Goal: Task Accomplishment & Management: Complete application form

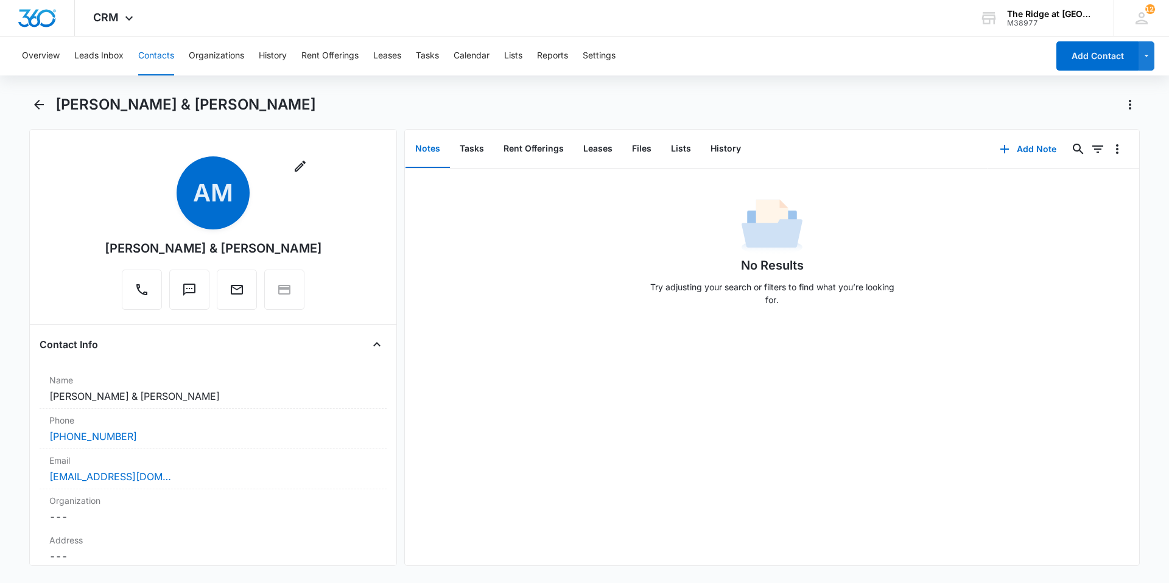
scroll to position [1293, 0]
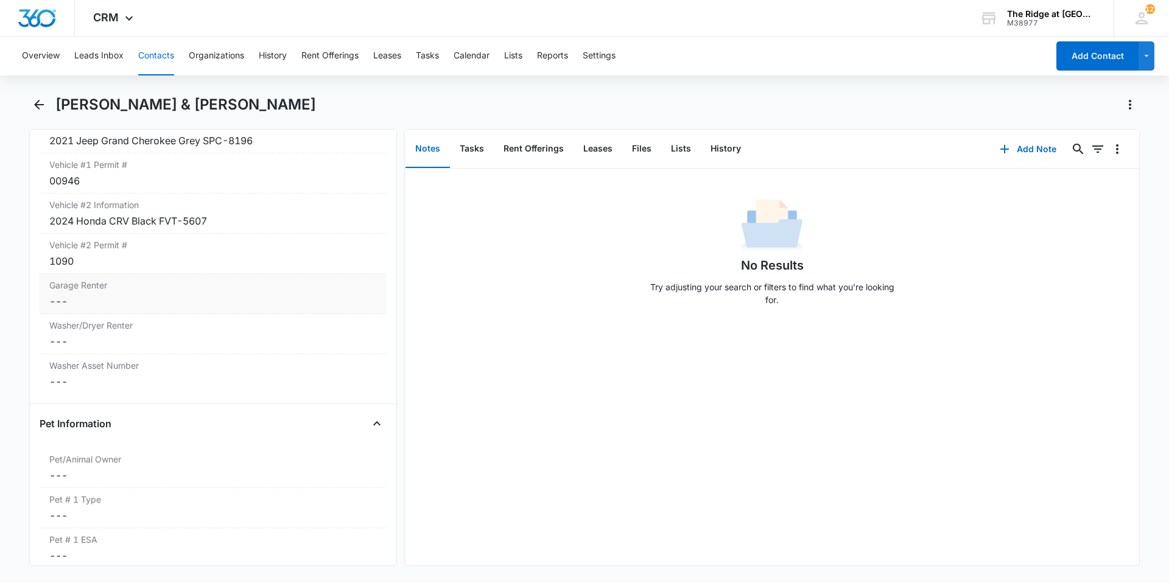
click at [114, 295] on dd "Cancel Save Changes ---" at bounding box center [212, 301] width 327 height 15
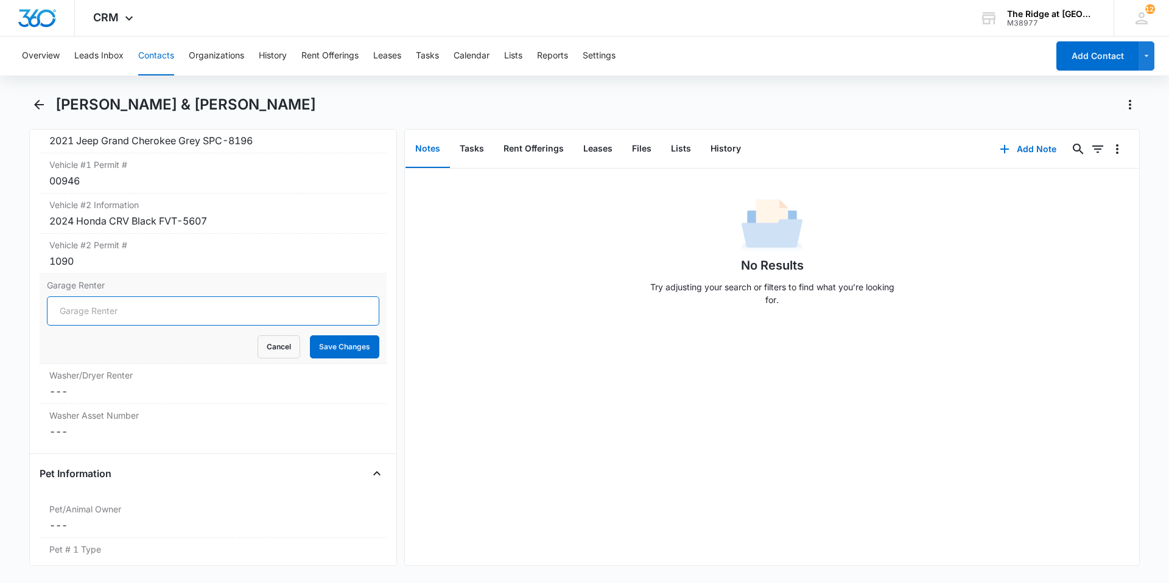
click at [113, 316] on input "Garage Renter" at bounding box center [213, 310] width 332 height 29
type input "No"
click at [330, 344] on button "Save Changes" at bounding box center [344, 346] width 69 height 23
click at [117, 394] on dd "Cancel Save Changes ---" at bounding box center [212, 391] width 327 height 15
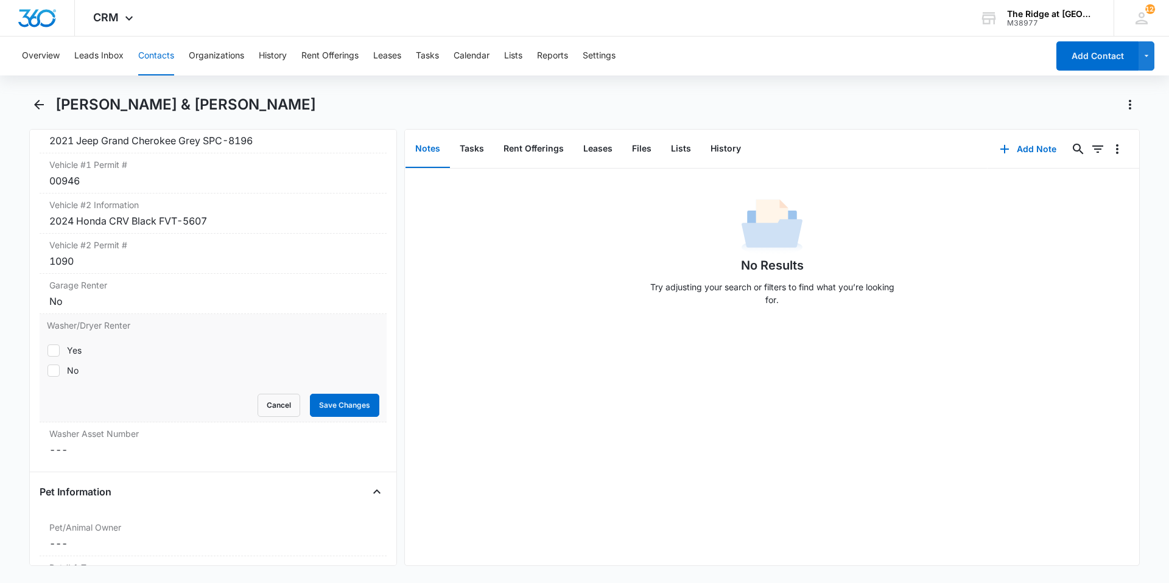
click at [69, 348] on div "Yes" at bounding box center [74, 350] width 15 height 13
click at [47, 350] on input "Yes" at bounding box center [47, 350] width 1 height 1
checkbox input "true"
click at [326, 404] on button "Save Changes" at bounding box center [344, 405] width 69 height 23
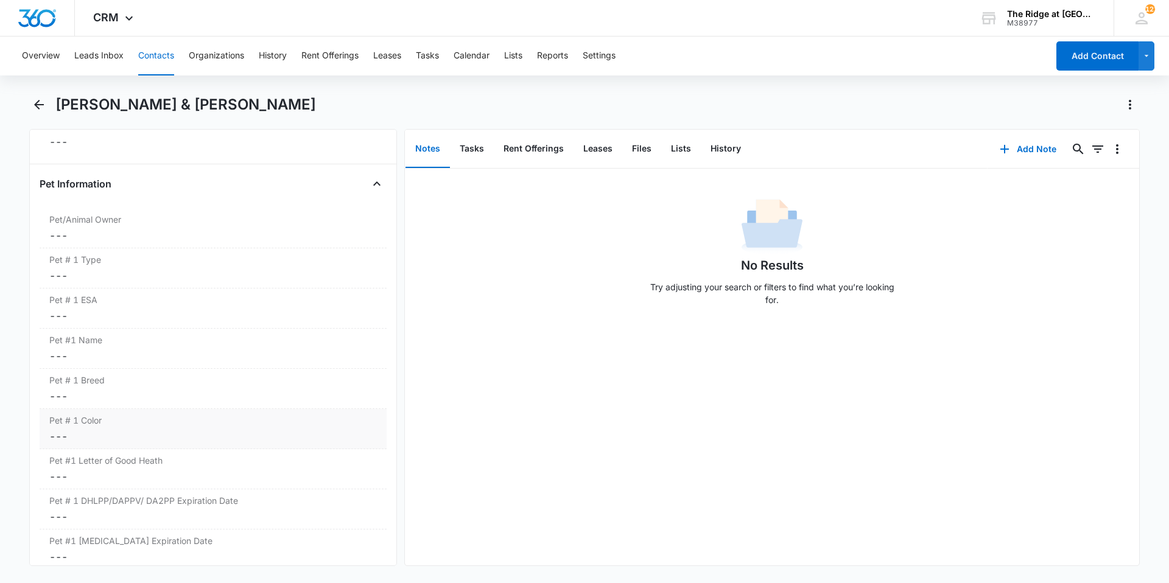
scroll to position [1658, 0]
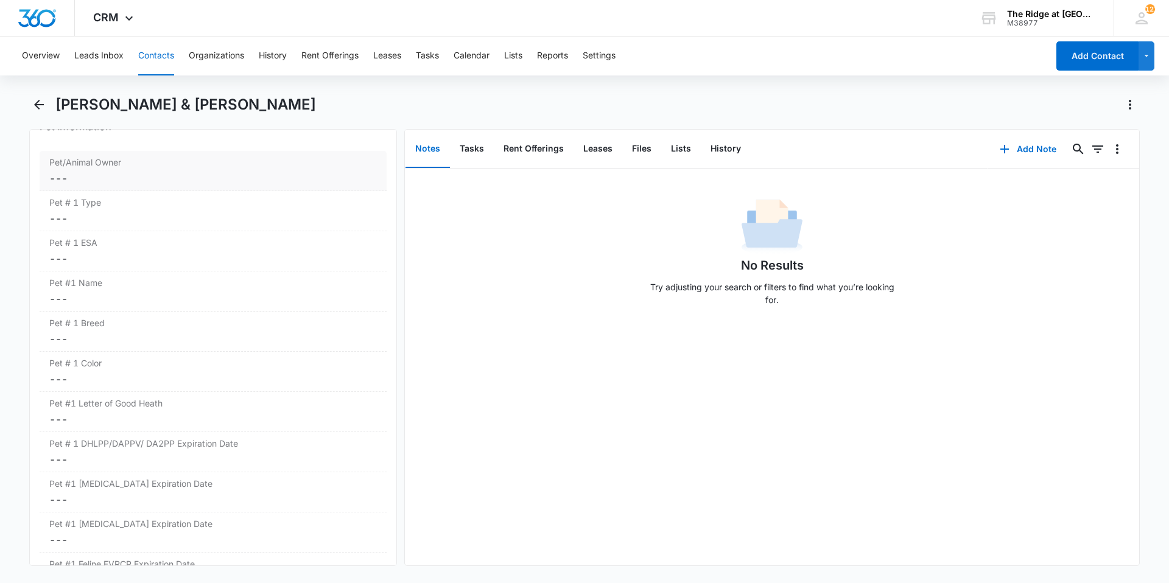
click at [125, 178] on dd "Cancel Save Changes ---" at bounding box center [212, 178] width 327 height 15
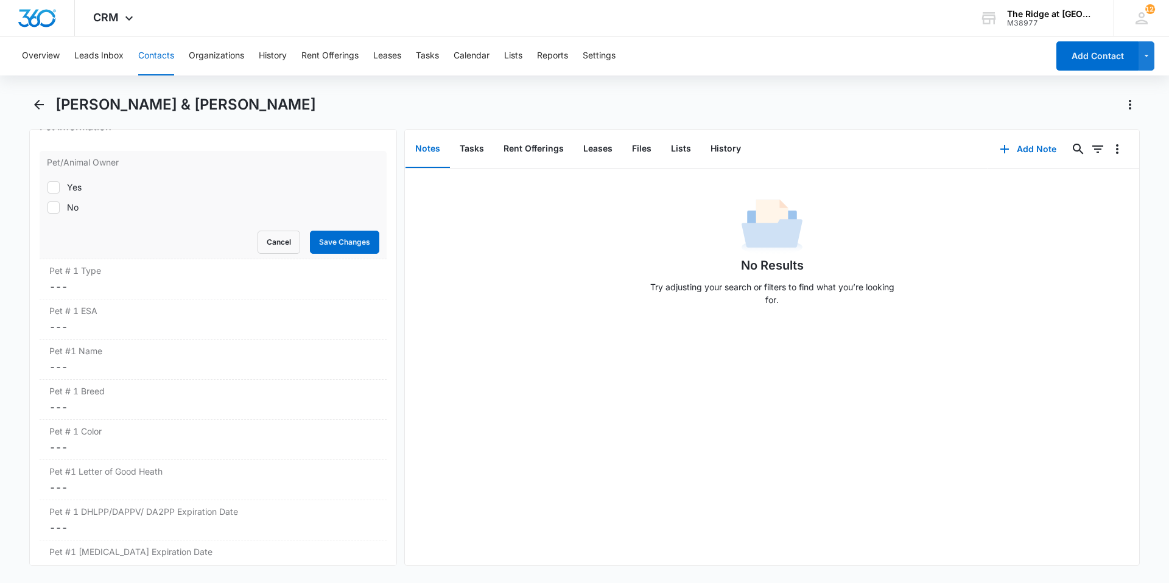
click at [55, 208] on icon at bounding box center [53, 207] width 11 height 11
click at [47, 208] on input "No" at bounding box center [47, 207] width 1 height 1
checkbox input "true"
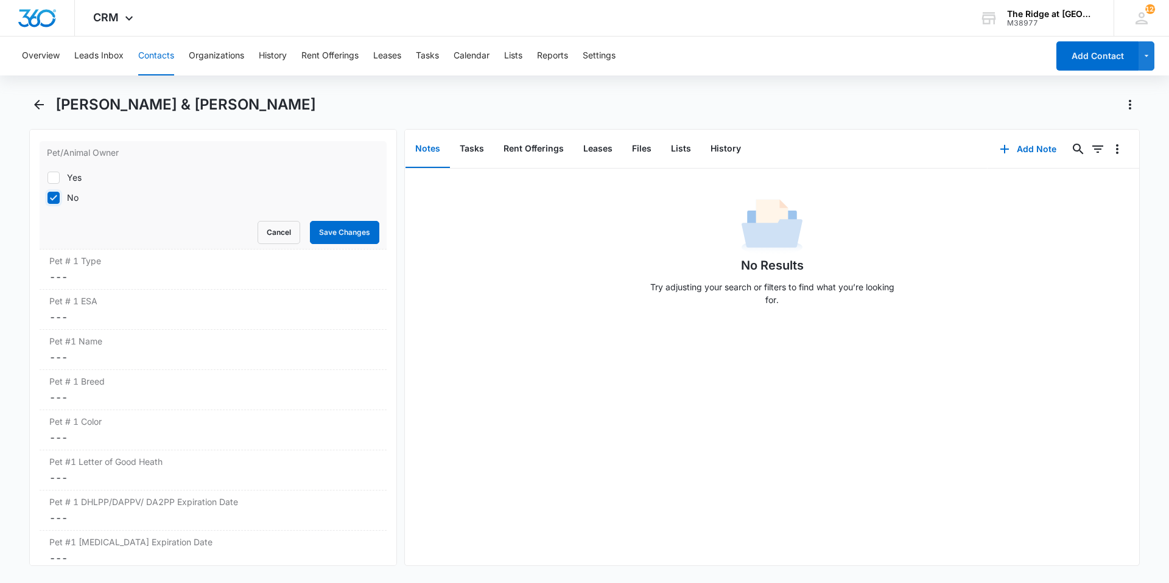
scroll to position [1590, 0]
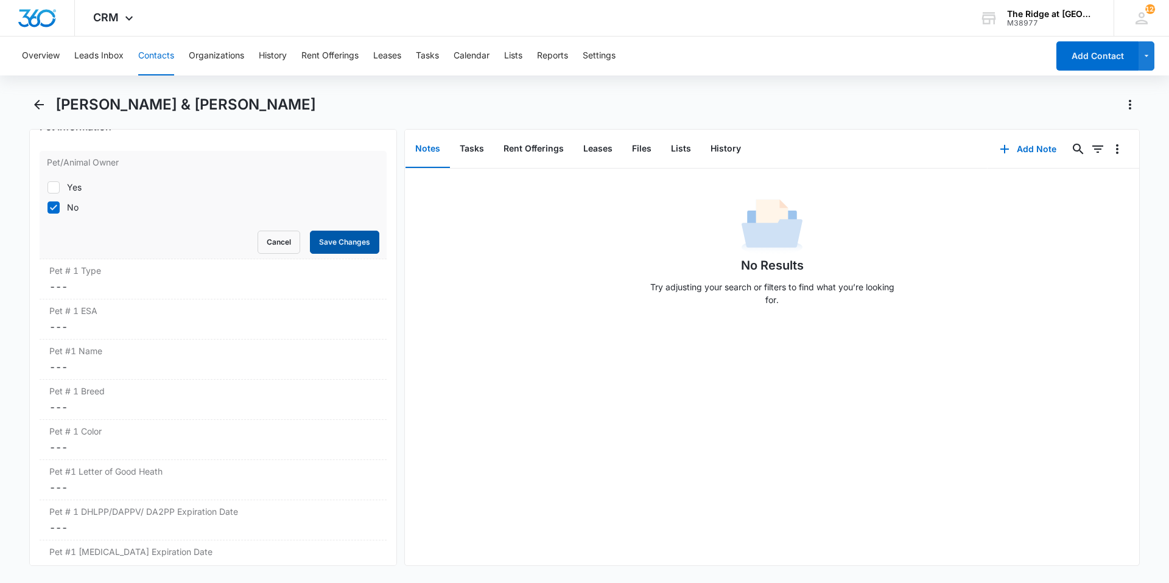
click at [318, 248] on button "Save Changes" at bounding box center [344, 242] width 69 height 23
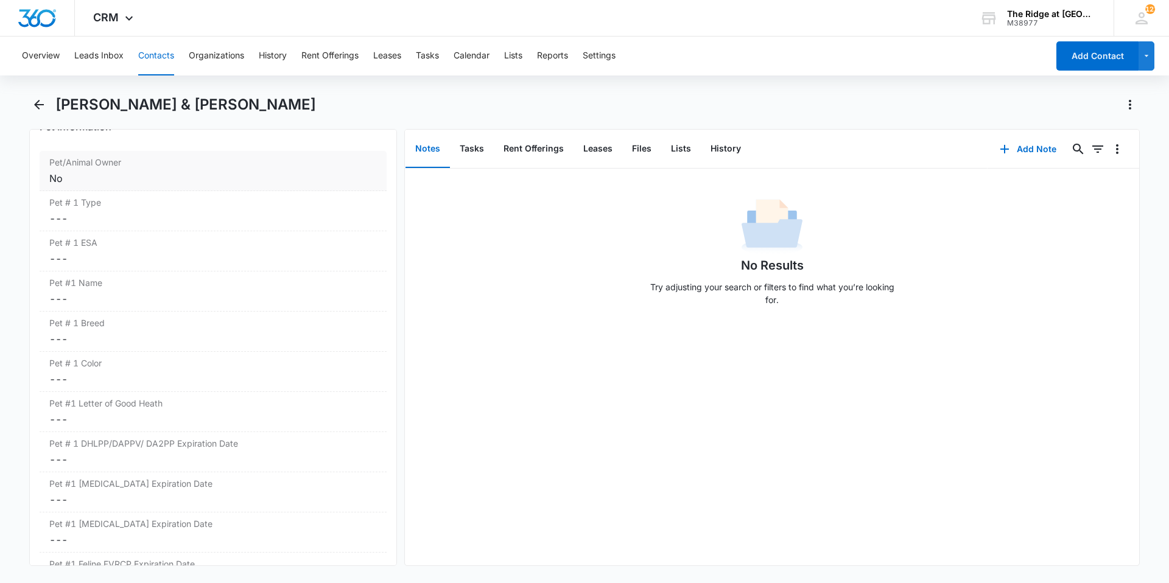
click at [85, 178] on div "No" at bounding box center [212, 178] width 327 height 15
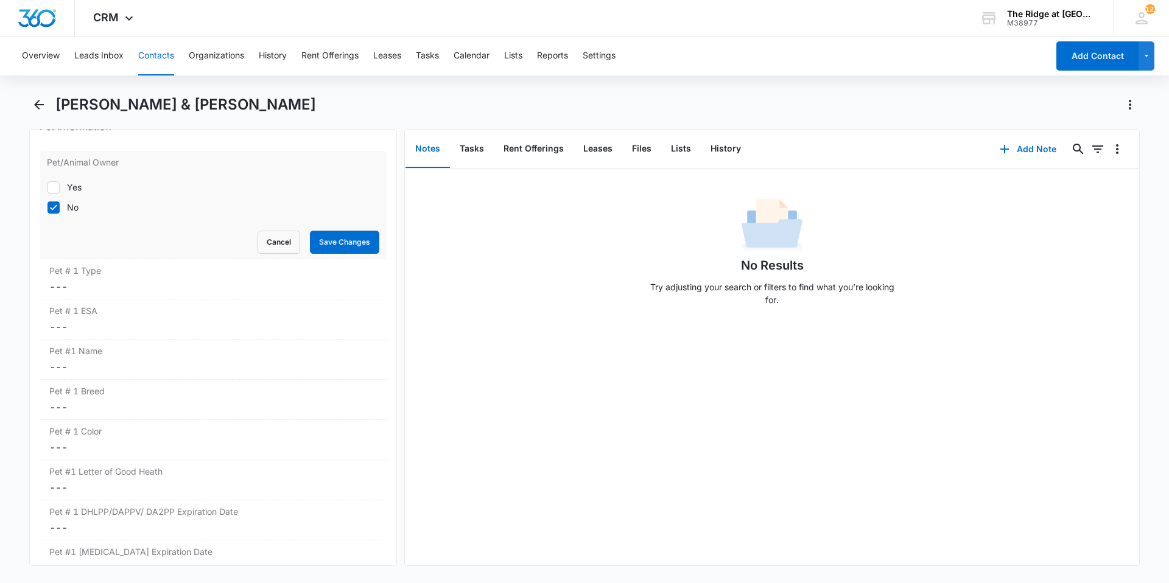
click at [55, 191] on icon at bounding box center [53, 187] width 11 height 11
click at [47, 187] on input "Yes" at bounding box center [47, 187] width 1 height 1
checkbox input "true"
click at [54, 215] on div "Yes No" at bounding box center [213, 196] width 332 height 47
click at [55, 209] on icon at bounding box center [53, 207] width 11 height 11
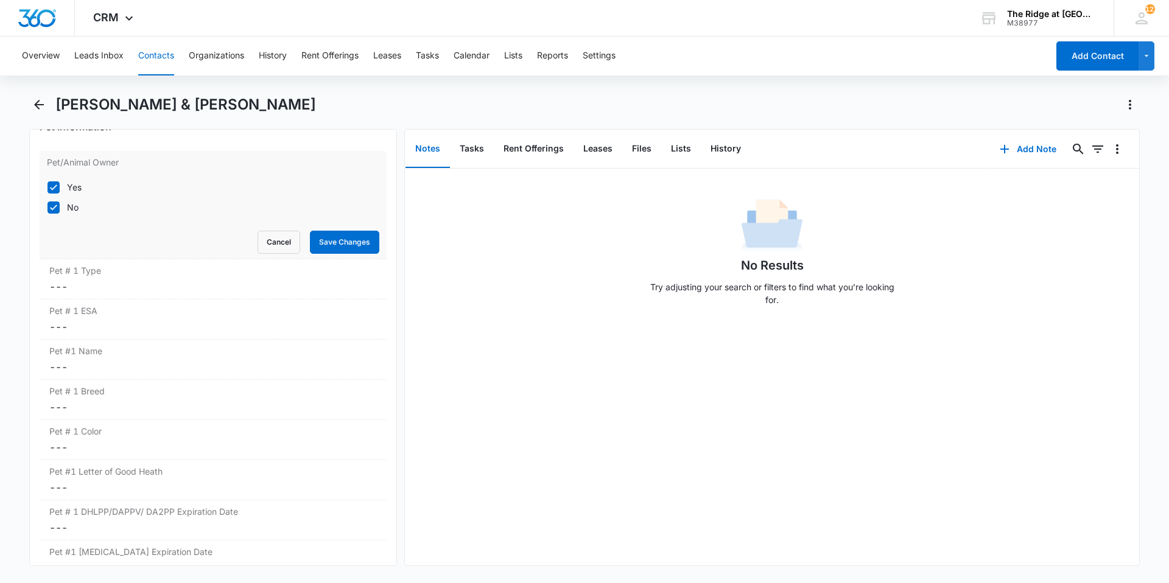
click at [47, 208] on input "No" at bounding box center [47, 207] width 1 height 1
checkbox input "false"
click at [346, 242] on button "Save Changes" at bounding box center [344, 242] width 69 height 23
click at [155, 295] on div "Pet # 1 Type Cancel Save Changes ---" at bounding box center [213, 279] width 347 height 40
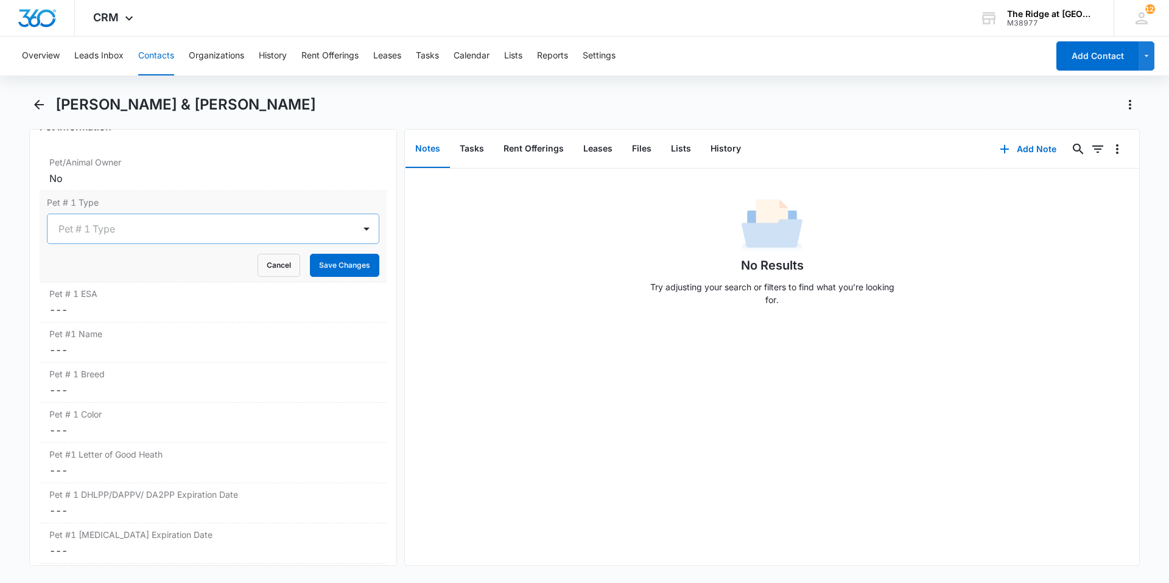
click at [122, 223] on div at bounding box center [198, 228] width 280 height 17
click at [110, 265] on div "Dog" at bounding box center [213, 272] width 332 height 23
click at [329, 264] on button "Save Changes" at bounding box center [344, 265] width 69 height 23
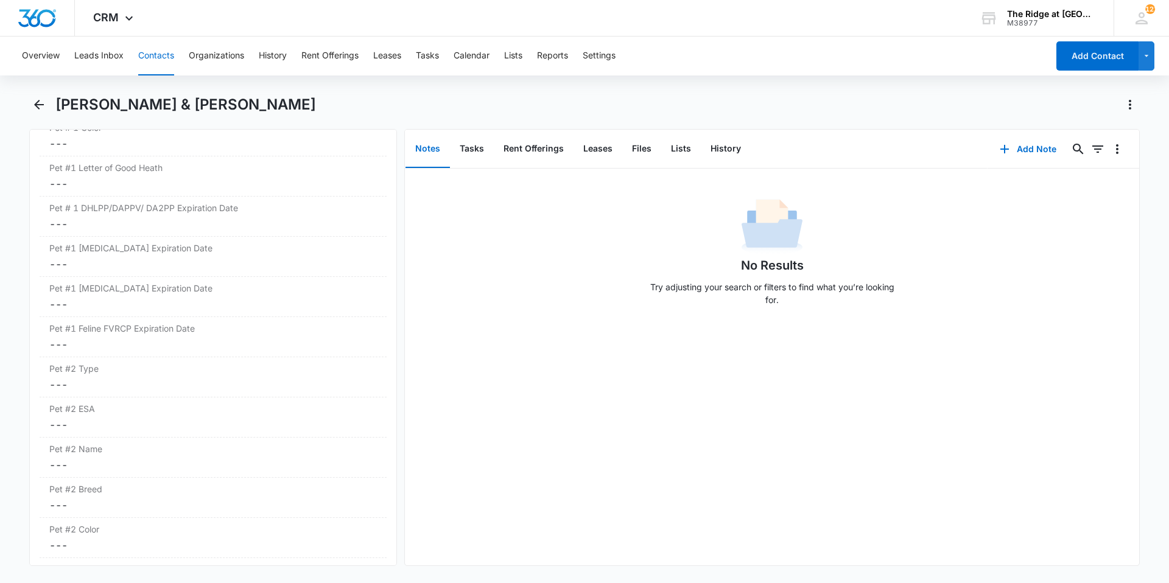
scroll to position [1894, 0]
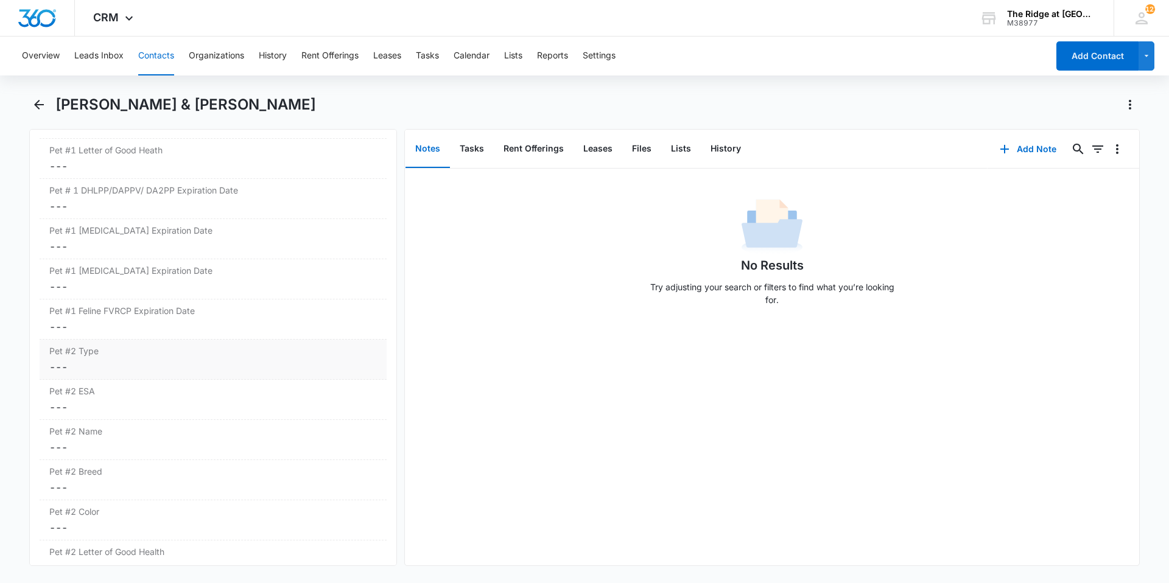
click at [217, 369] on dd "Cancel Save Changes ---" at bounding box center [212, 367] width 327 height 15
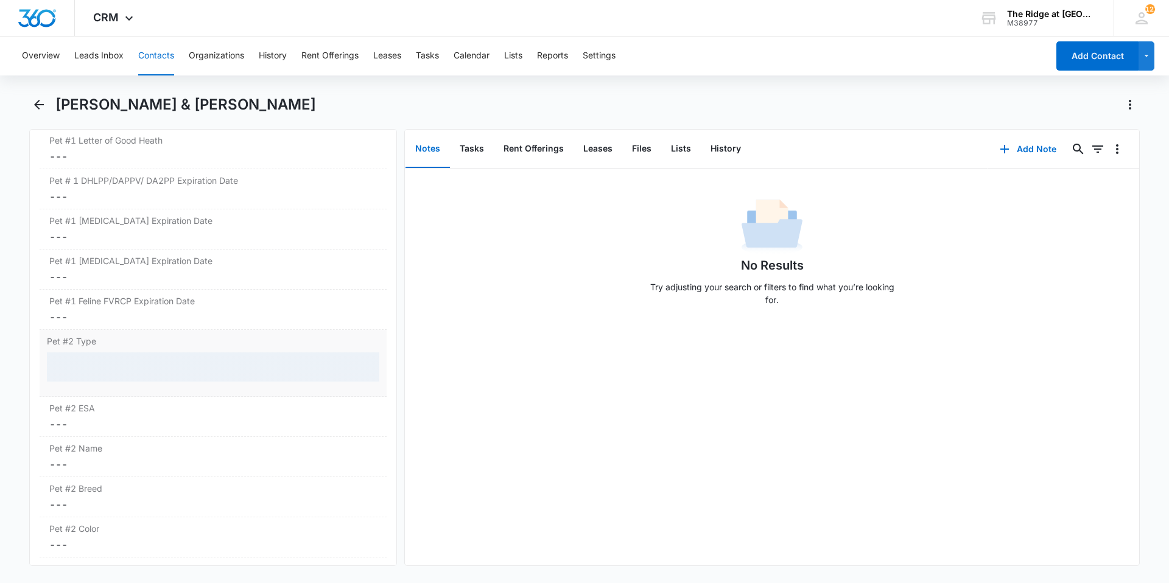
scroll to position [1843, 0]
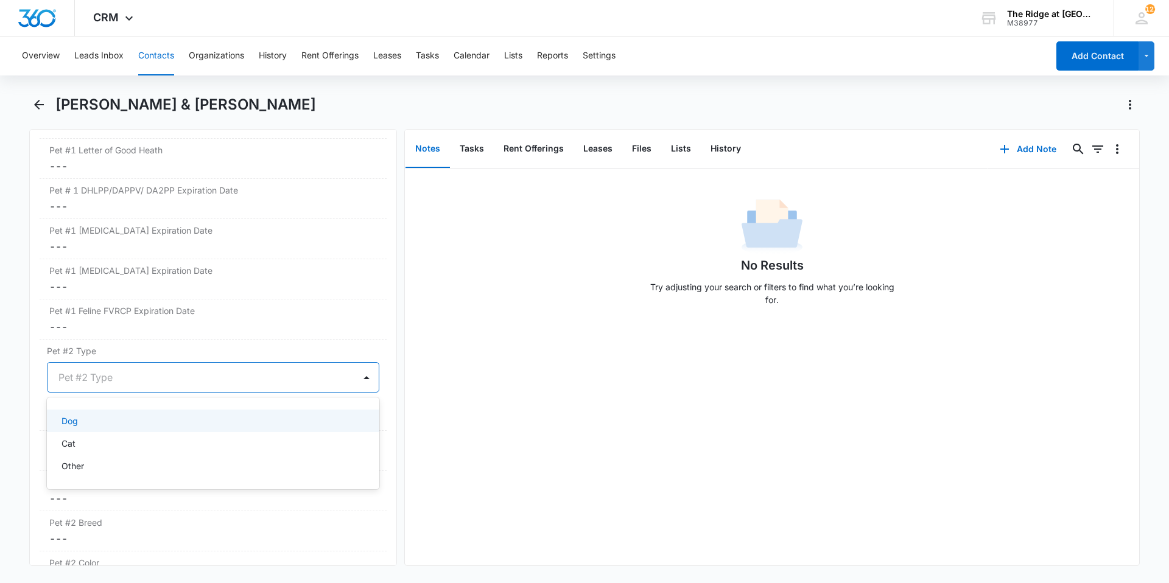
click at [101, 383] on div at bounding box center [198, 377] width 280 height 17
click at [94, 420] on div "Dog" at bounding box center [211, 420] width 301 height 13
click at [447, 419] on div "No Results Try adjusting your search or filters to find what you’re looking for." at bounding box center [772, 367] width 734 height 397
click at [332, 410] on button "Save Changes" at bounding box center [344, 413] width 69 height 23
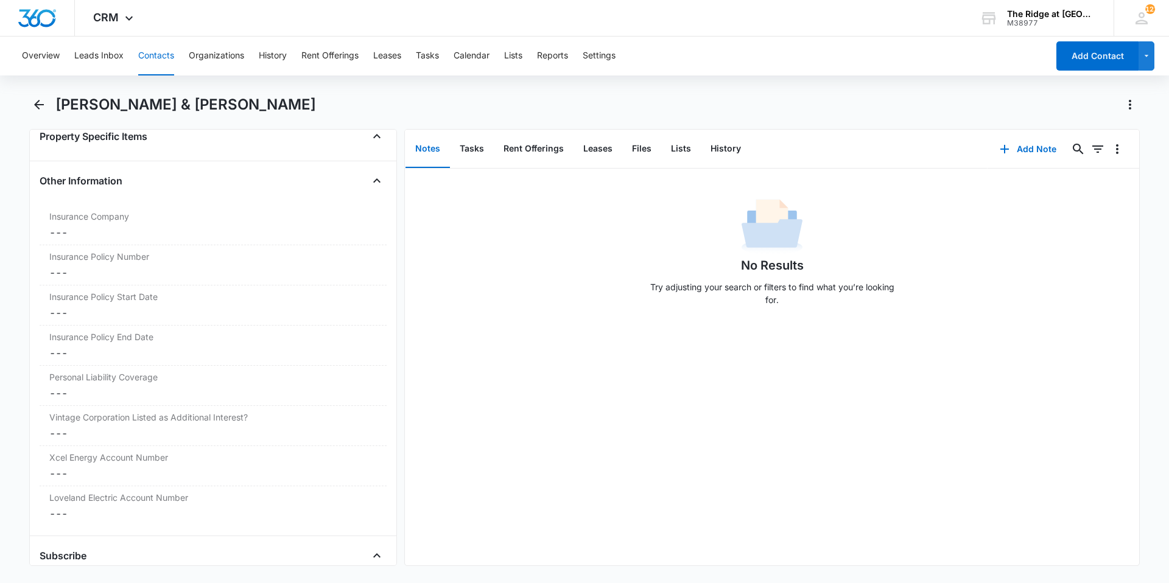
scroll to position [2512, 0]
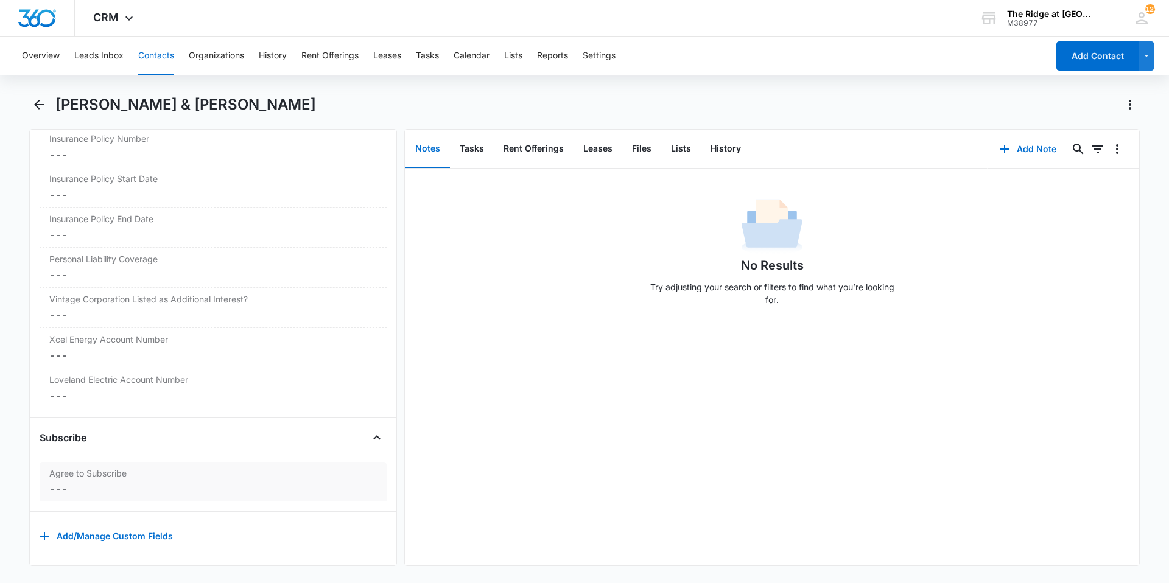
click at [182, 468] on label "Agree to Subscribe" at bounding box center [212, 473] width 327 height 13
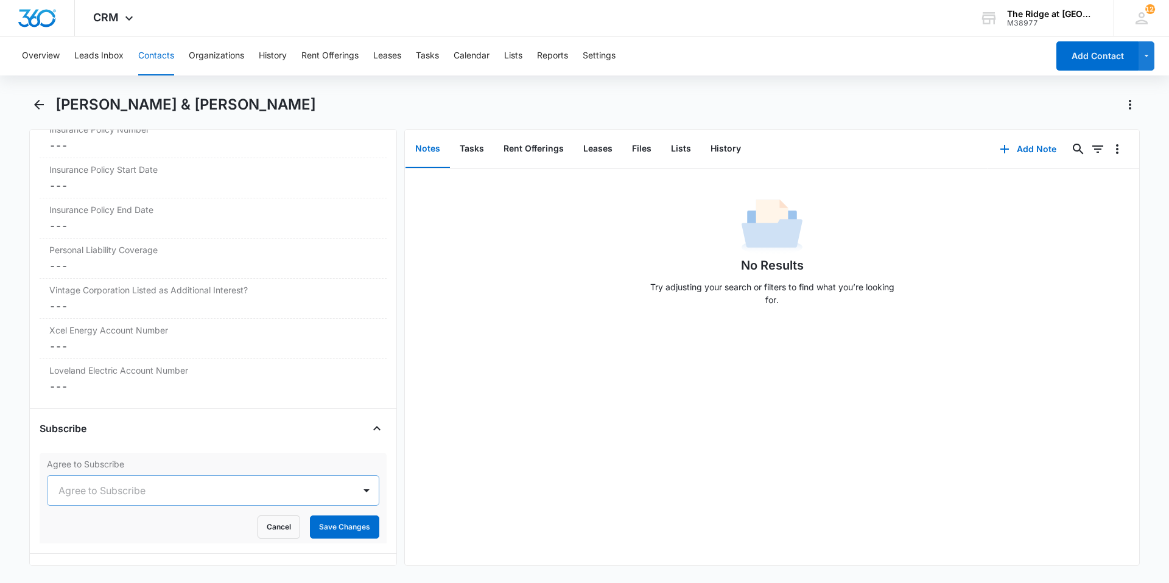
click at [166, 494] on div at bounding box center [198, 490] width 280 height 17
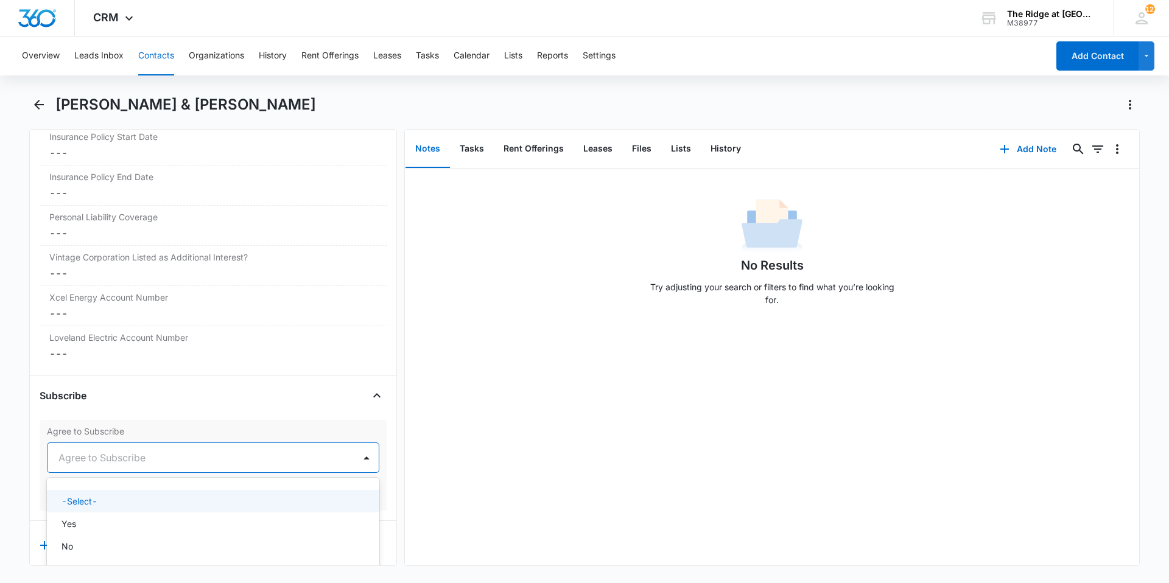
scroll to position [2655, 0]
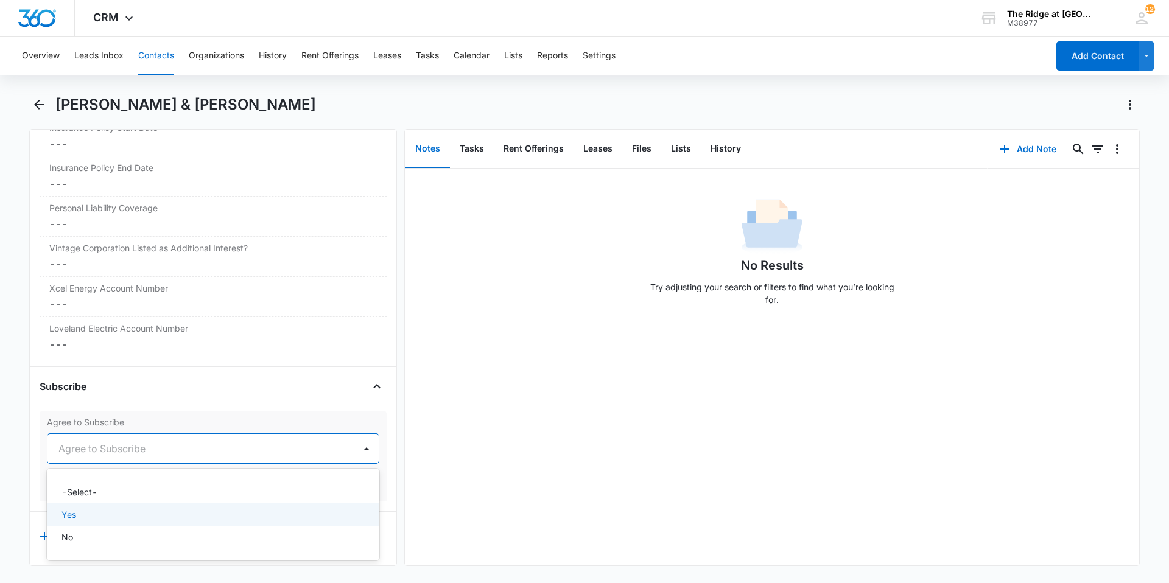
click at [160, 508] on div "Yes" at bounding box center [211, 514] width 301 height 13
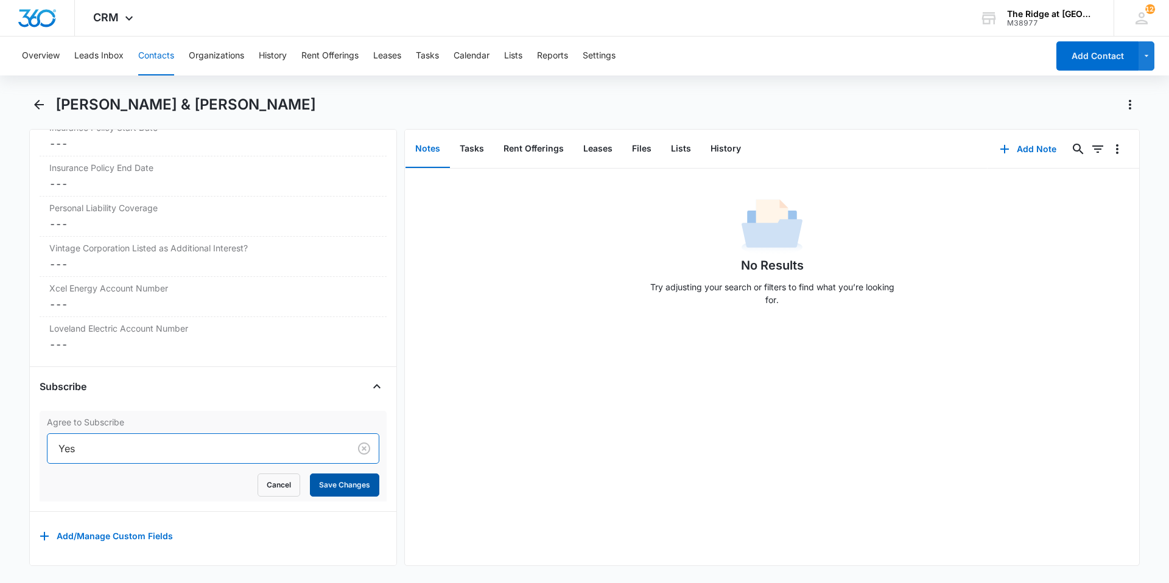
click at [350, 478] on button "Save Changes" at bounding box center [344, 484] width 69 height 23
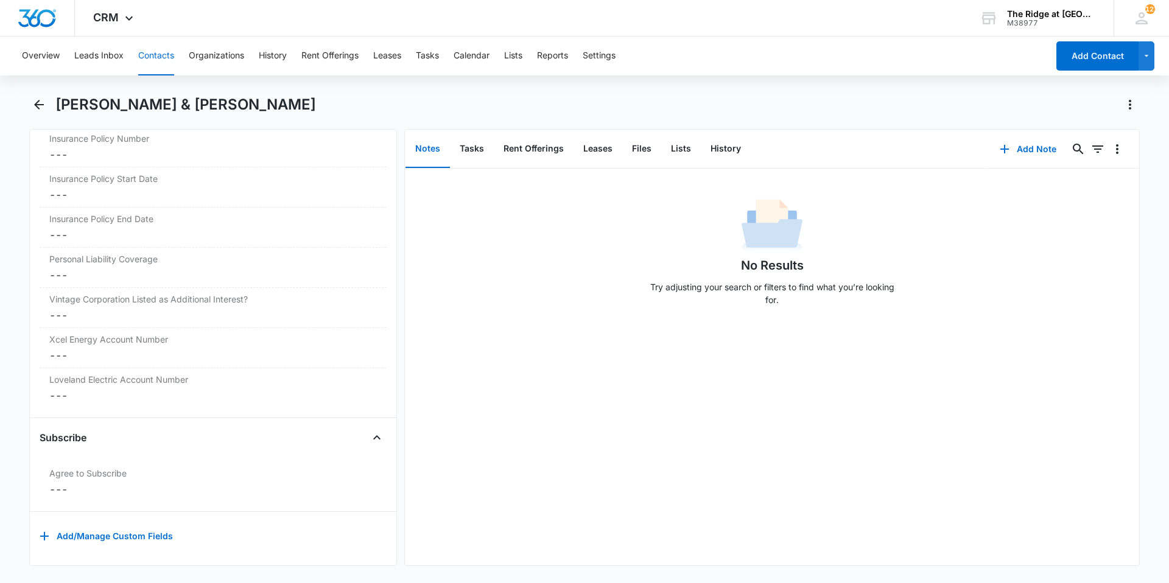
scroll to position [2604, 0]
click at [432, 51] on button "Tasks" at bounding box center [427, 56] width 23 height 39
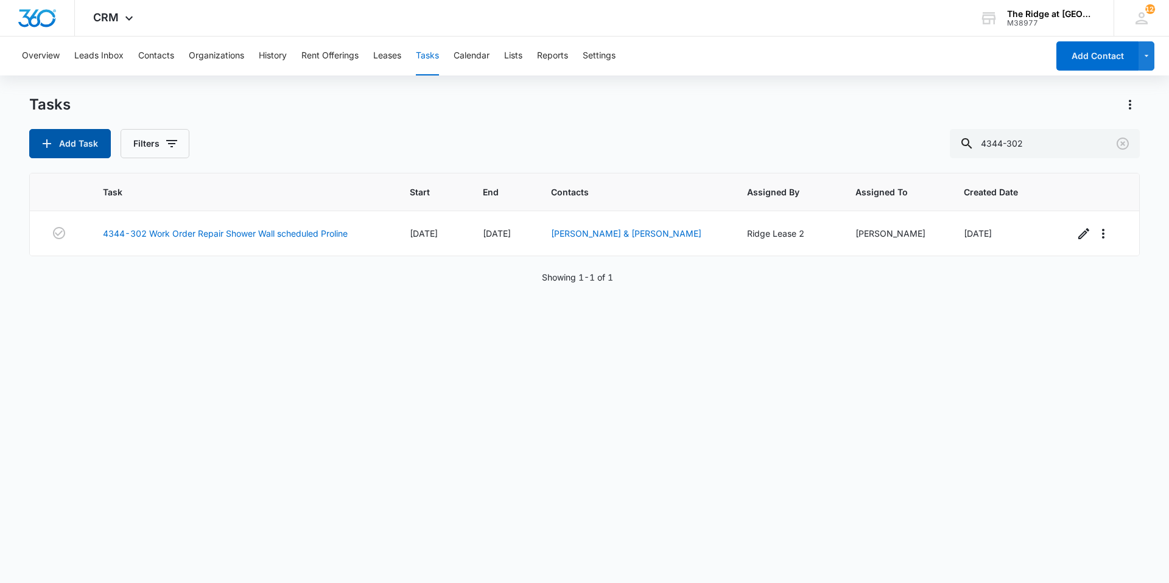
click at [75, 141] on button "Add Task" at bounding box center [70, 143] width 82 height 29
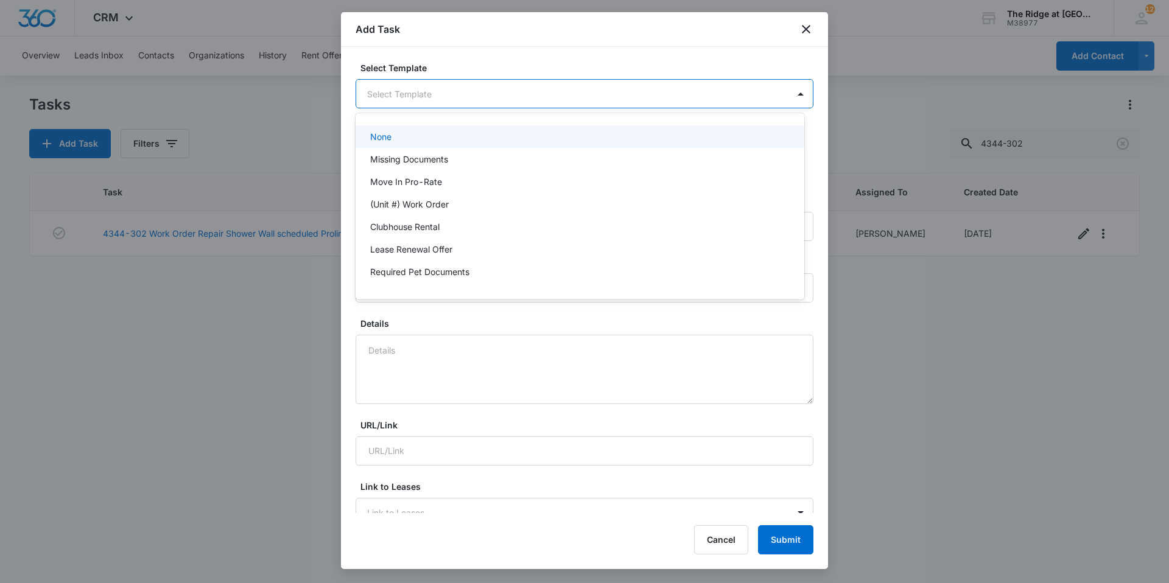
click at [633, 97] on body "CRM Apps Reputation Websites Forms CRM Email Social Content Ads Intelligence Fi…" at bounding box center [584, 291] width 1169 height 583
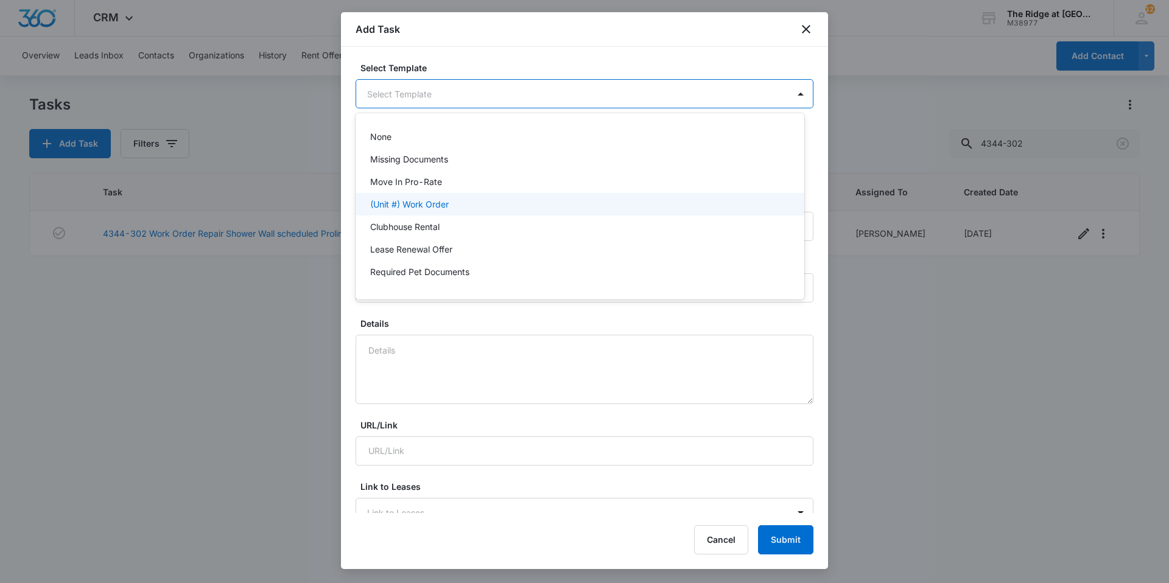
click at [475, 211] on div "(Unit #) Work Order" at bounding box center [579, 204] width 449 height 23
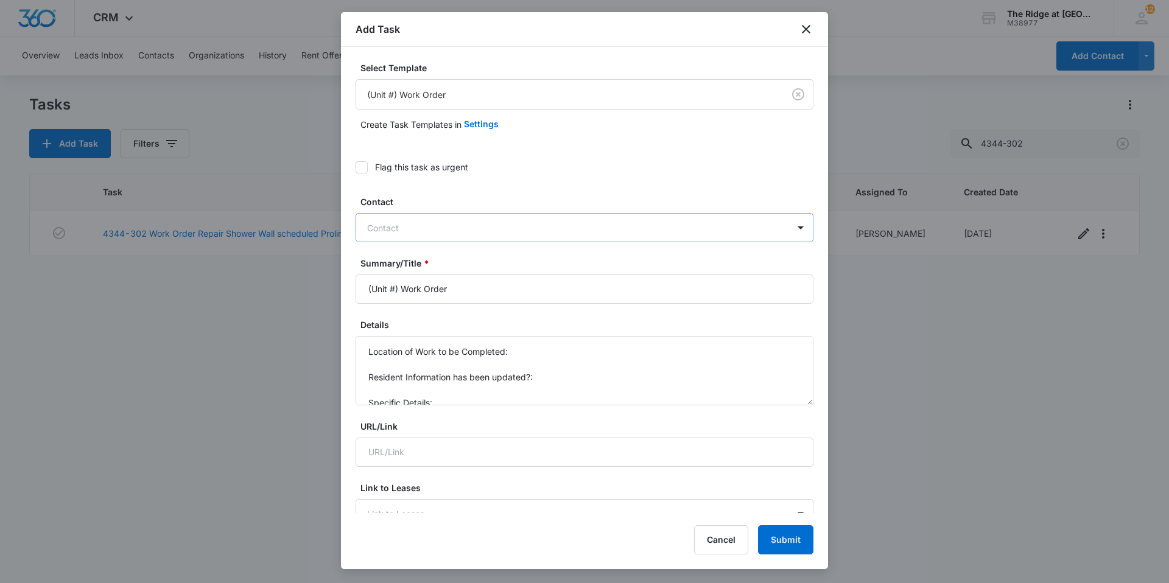
click at [464, 224] on div at bounding box center [577, 227] width 420 height 15
type input "leas"
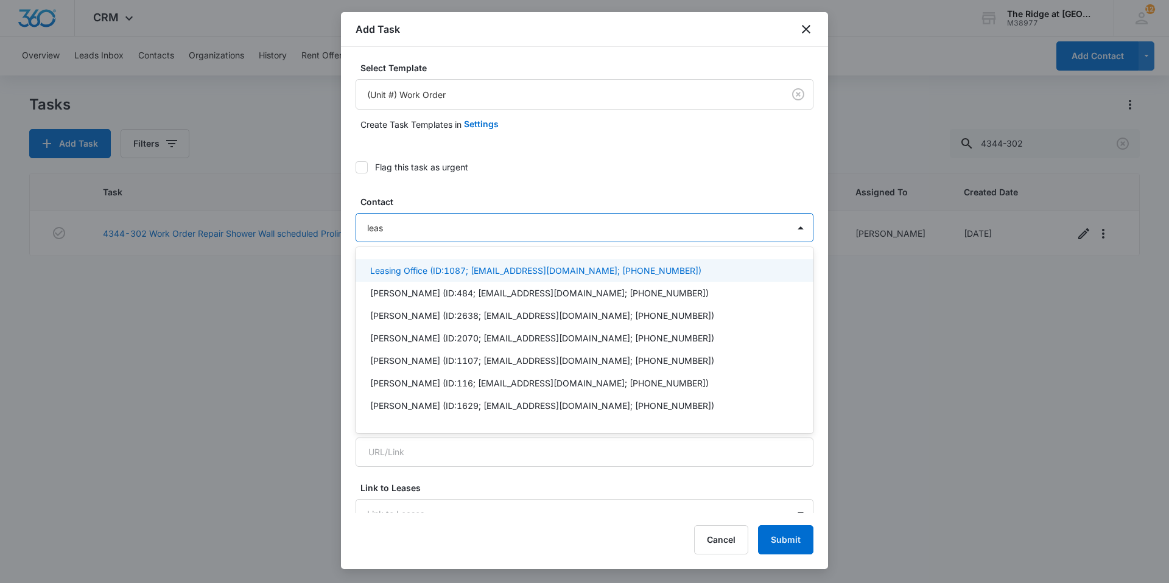
click at [435, 270] on p "Leasing Office (ID:1087; [EMAIL_ADDRESS][DOMAIN_NAME]; [PHONE_NUMBER])" at bounding box center [535, 270] width 331 height 13
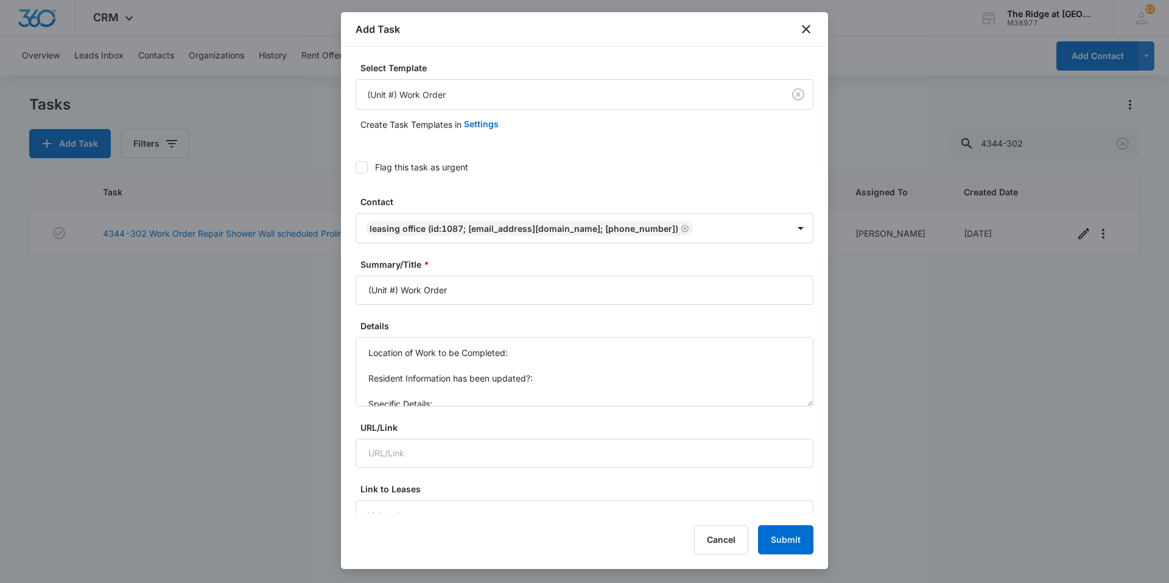
click at [427, 197] on label "Contact" at bounding box center [589, 201] width 458 height 13
drag, startPoint x: 399, startPoint y: 289, endPoint x: 351, endPoint y: 294, distance: 47.7
click at [354, 294] on div "Select Template (Unit #) Work Order Create Task Templates in Settings Flag this…" at bounding box center [584, 280] width 487 height 466
click at [489, 290] on input "4338-308 Work Order" at bounding box center [584, 290] width 458 height 29
type input "4338-308 Work Order W/D Install"
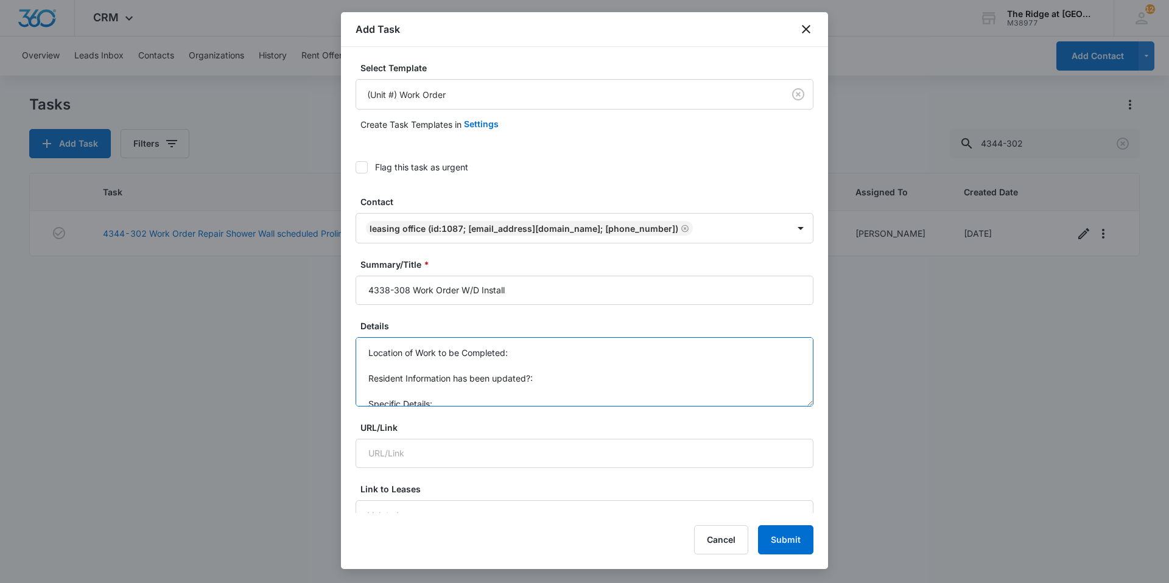
scroll to position [13, 0]
drag, startPoint x: 365, startPoint y: 352, endPoint x: 455, endPoint y: 410, distance: 106.7
click at [364, 354] on textarea "MID [DATE]" at bounding box center [584, 371] width 458 height 69
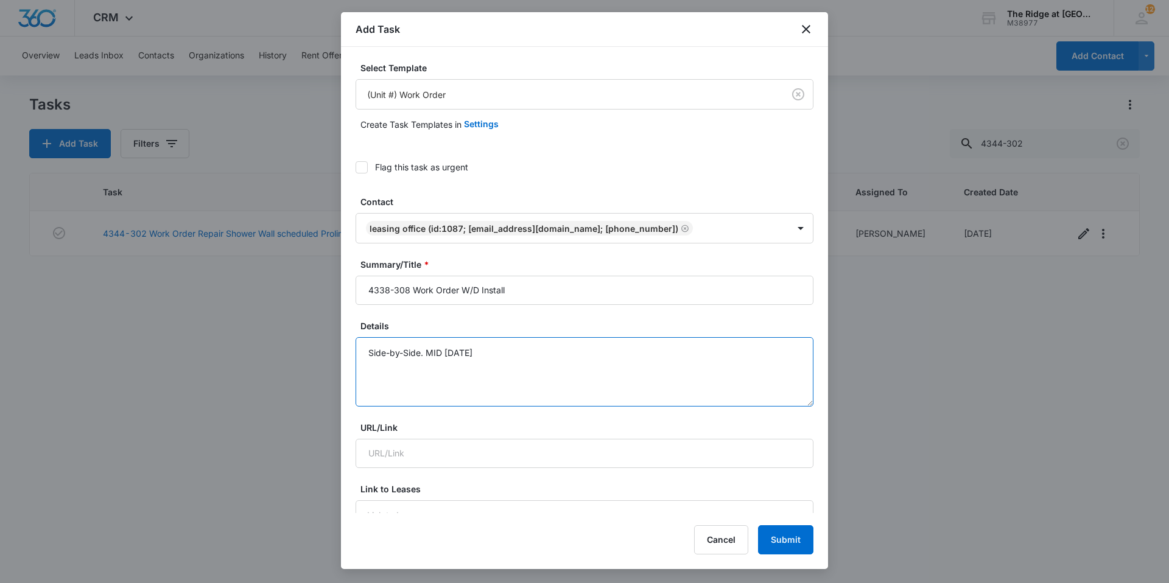
click at [547, 343] on textarea "Side-by-Side. MID [DATE]" at bounding box center [584, 371] width 458 height 69
click at [417, 352] on textarea "Side-by-Side. MID [DATE]" at bounding box center [584, 371] width 458 height 69
click at [433, 369] on textarea "Side-by-Side. MID [DATE]" at bounding box center [584, 371] width 458 height 69
click at [512, 350] on textarea "Side-by-Side. MID [DATE]" at bounding box center [584, 371] width 458 height 69
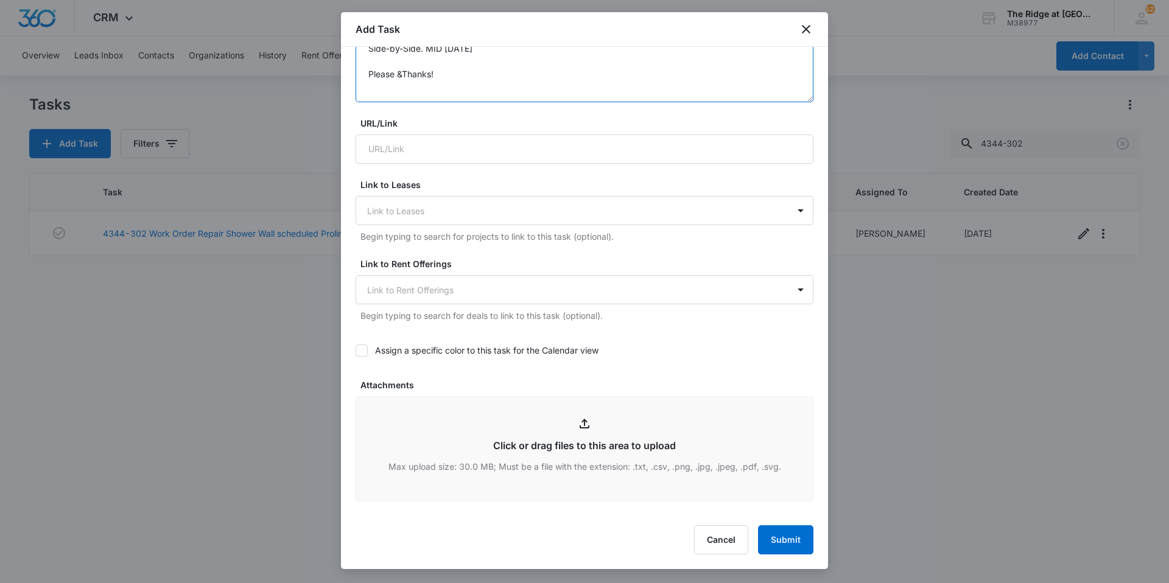
type textarea "Side-by-Side. MID [DATE] Please &Thanks!"
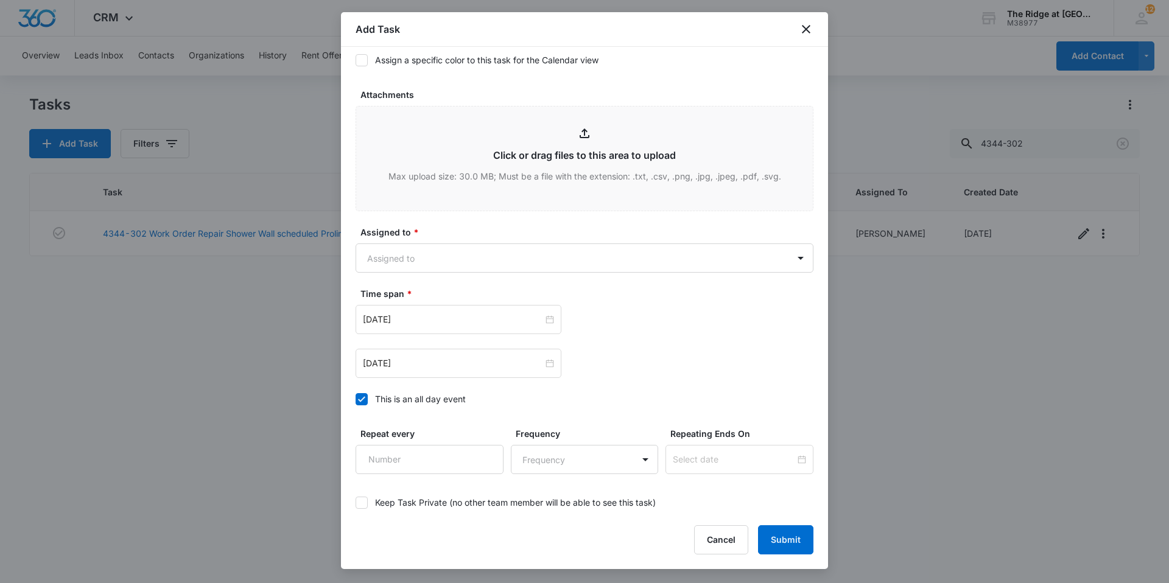
scroll to position [609, 0]
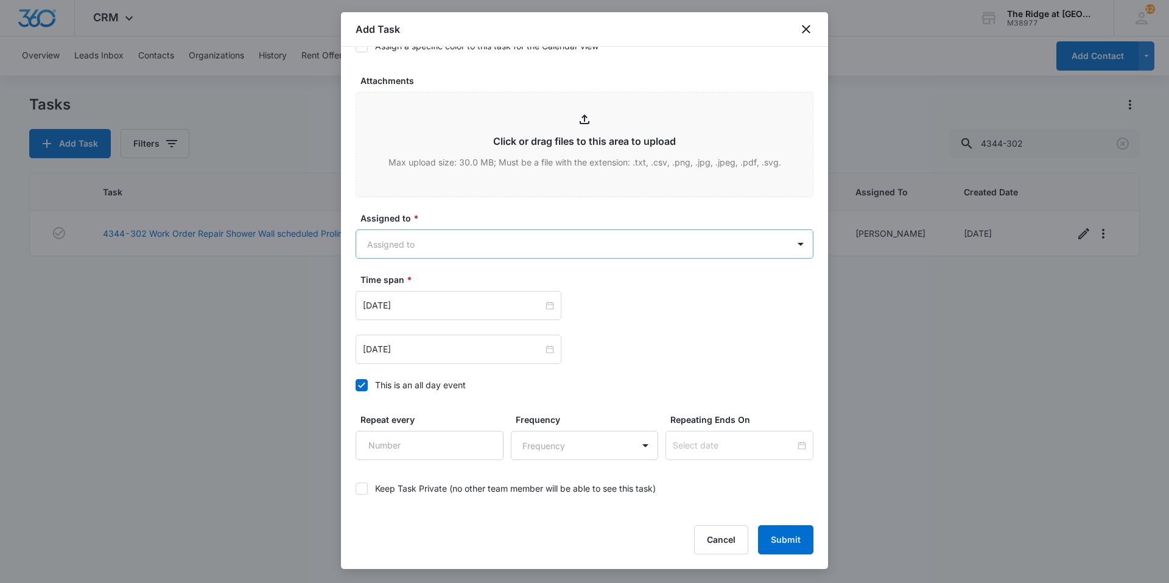
click at [479, 241] on body "CRM Apps Reputation Websites Forms CRM Email Social Content Ads Intelligence Fi…" at bounding box center [584, 291] width 1169 height 583
type input "ric"
click at [452, 284] on div "[PERSON_NAME]" at bounding box center [578, 287] width 417 height 13
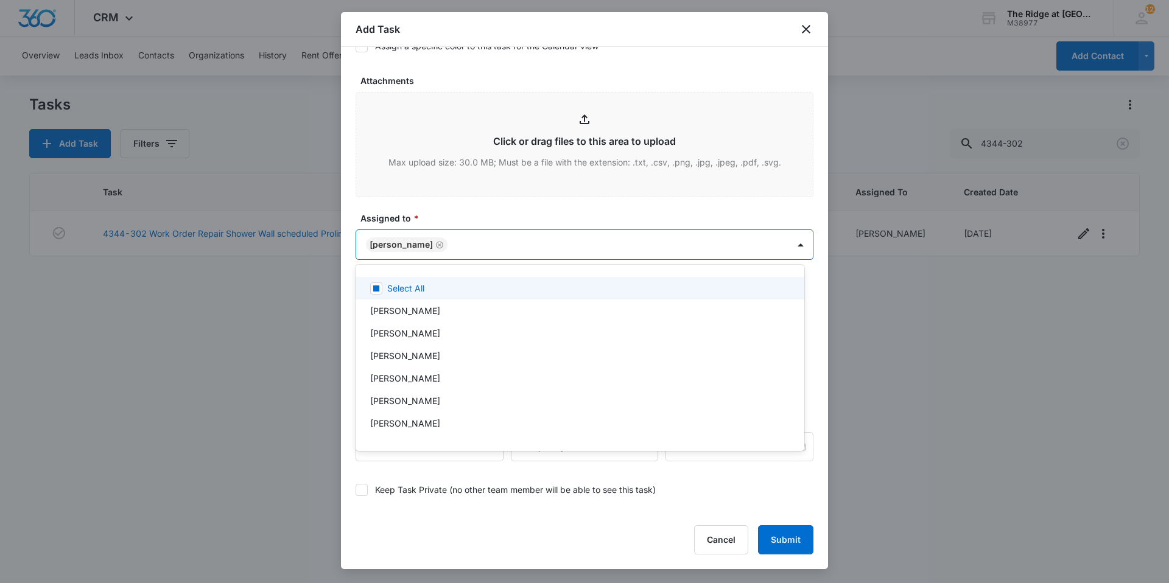
click at [447, 219] on div at bounding box center [584, 291] width 1169 height 583
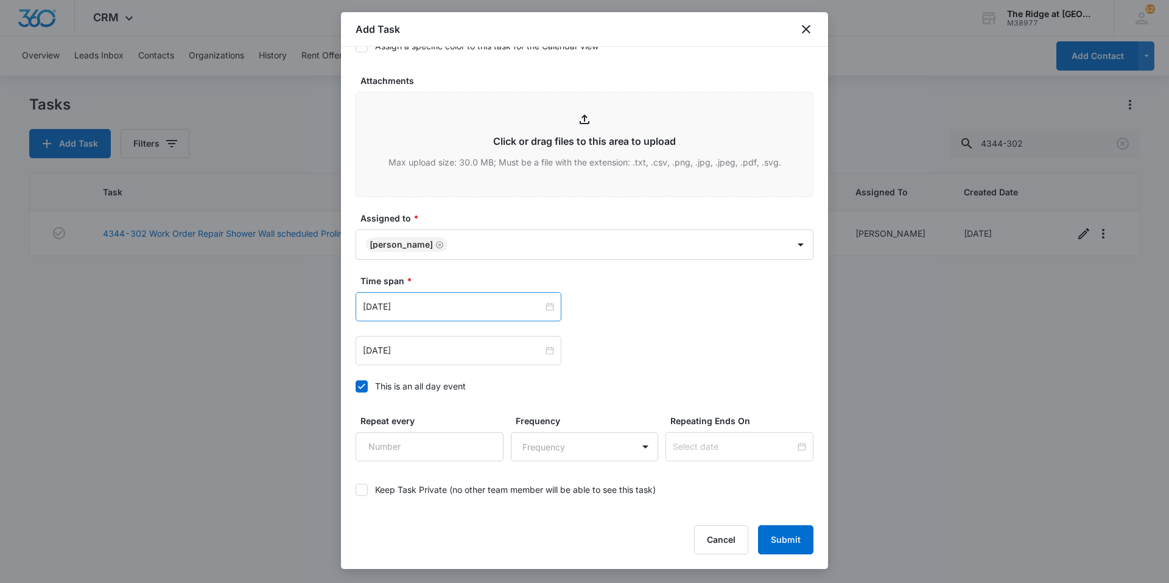
click at [424, 315] on div "[DATE]" at bounding box center [458, 306] width 206 height 29
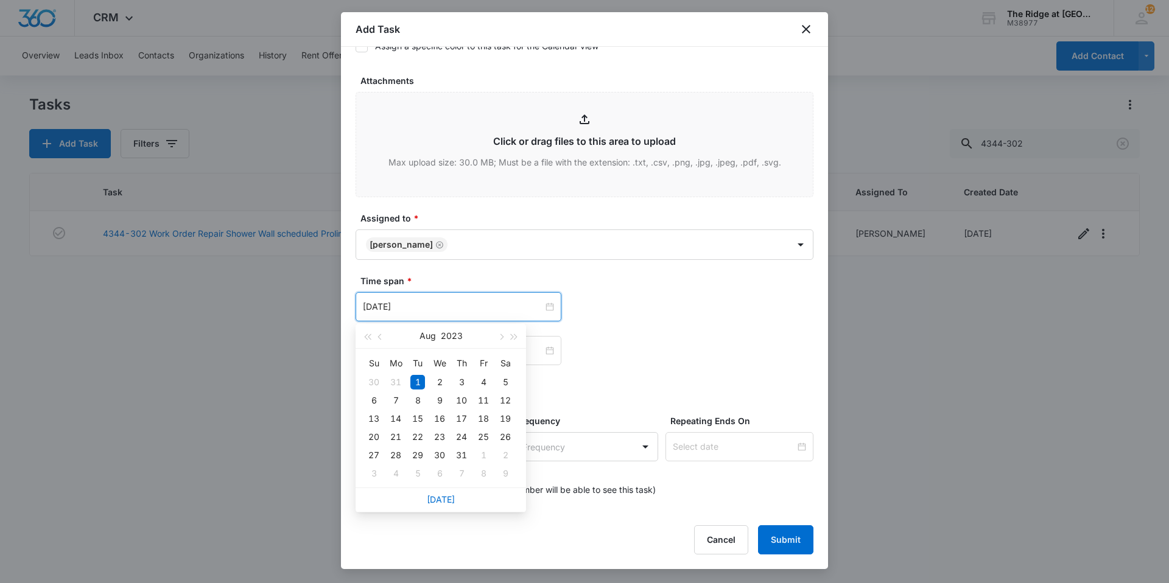
drag, startPoint x: 441, startPoint y: 497, endPoint x: 445, endPoint y: 472, distance: 25.9
click at [441, 497] on link "[DATE]" at bounding box center [441, 499] width 28 height 10
type input "[DATE]"
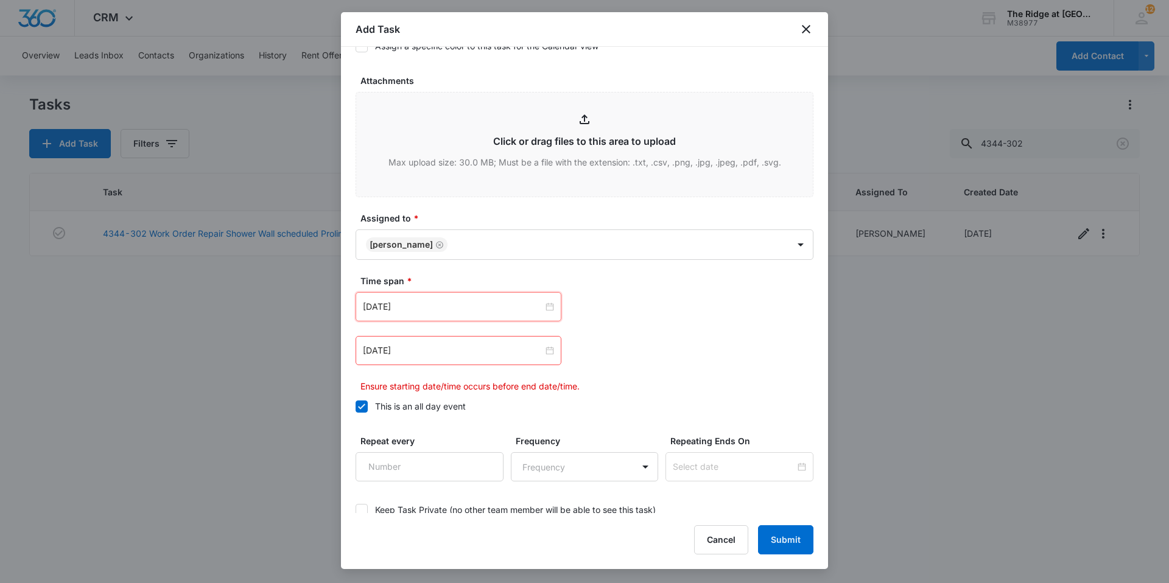
click at [463, 359] on div "[DATE]" at bounding box center [458, 350] width 206 height 29
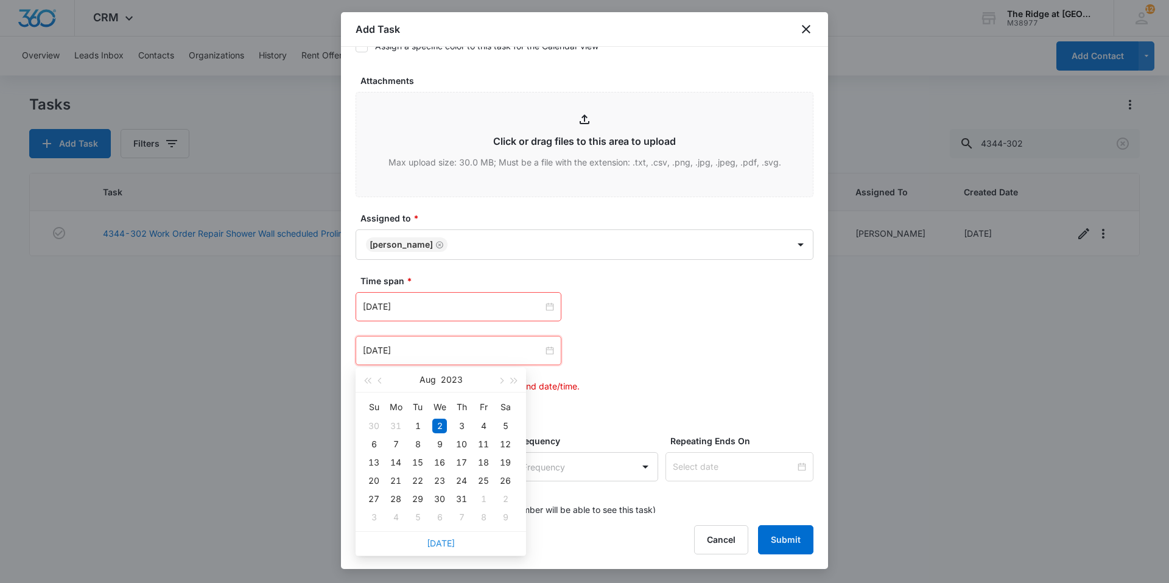
click at [441, 543] on link "[DATE]" at bounding box center [441, 543] width 28 height 10
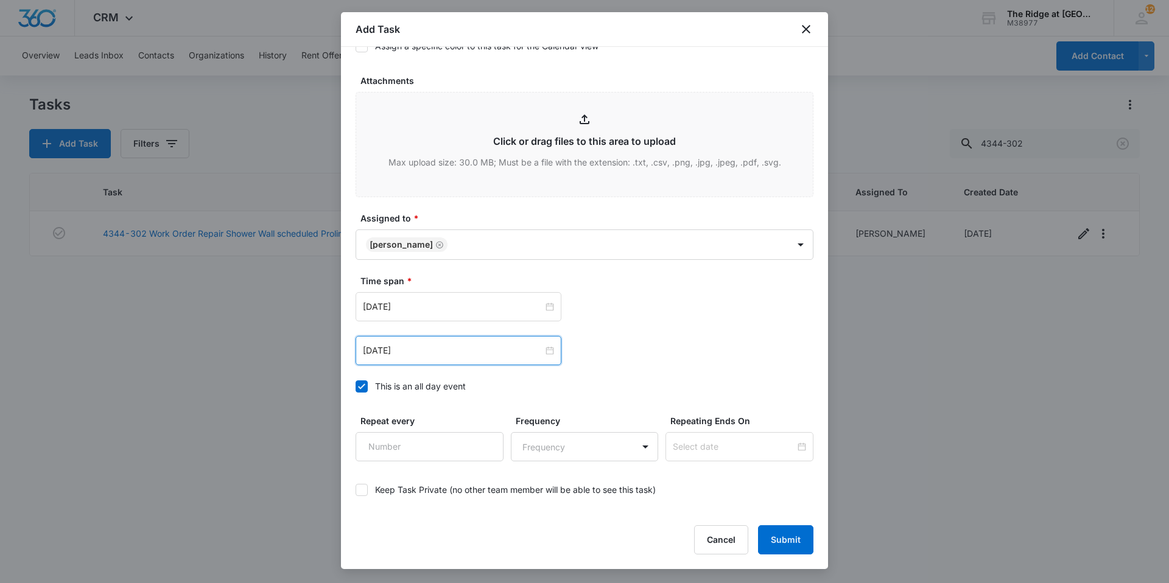
click at [452, 358] on div "[DATE]" at bounding box center [458, 350] width 206 height 29
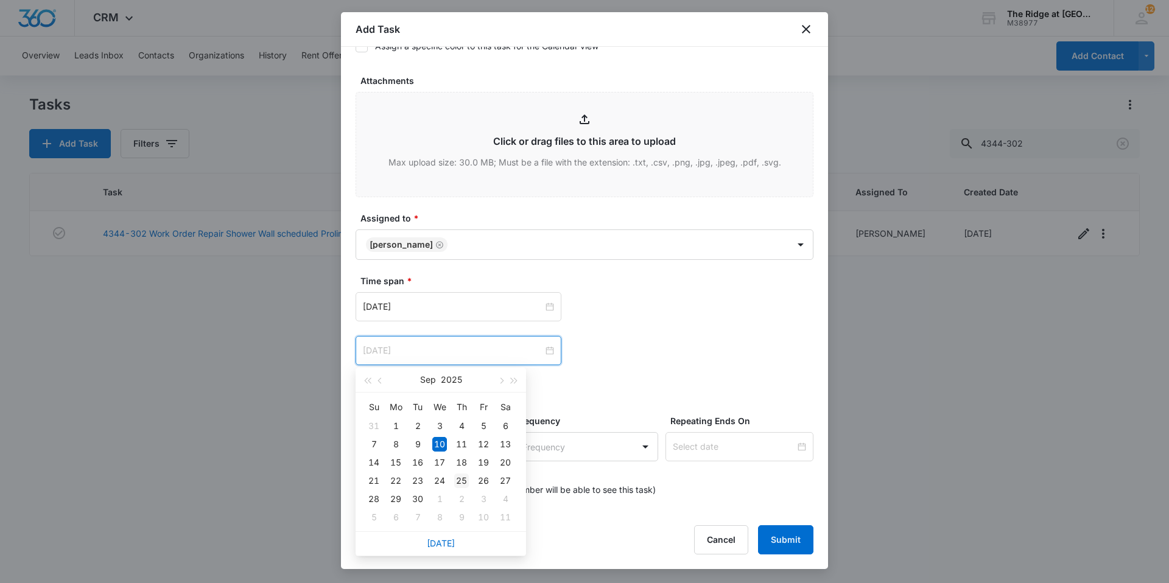
type input "[DATE]"
click at [460, 480] on div "25" at bounding box center [461, 480] width 15 height 15
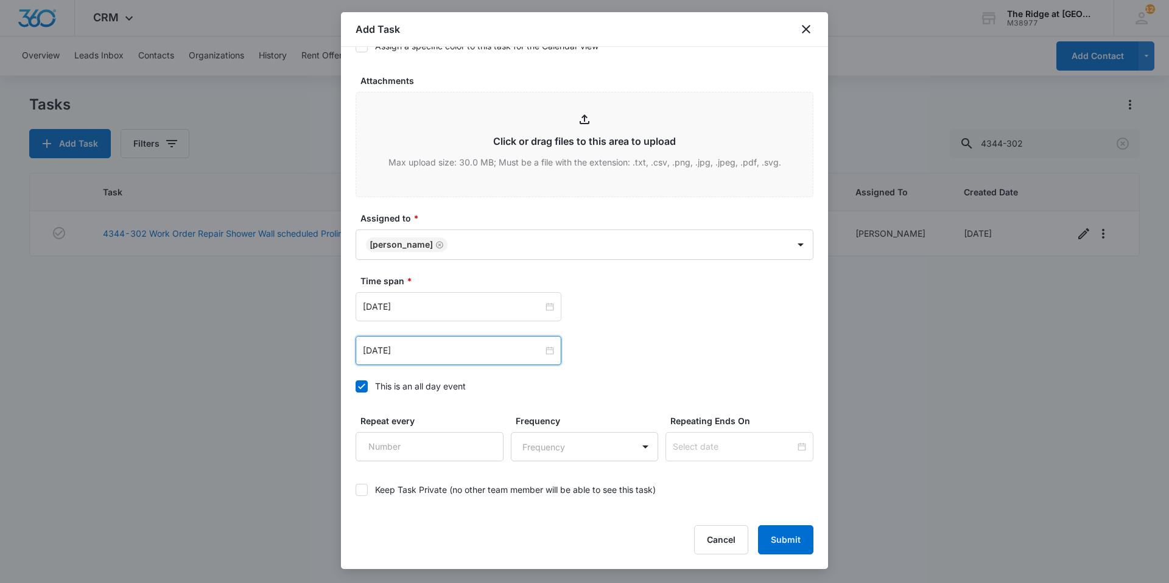
click at [618, 356] on div "[DATE] [DATE] Su Mo Tu We Th Fr Sa 31 1 2 3 4 5 6 7 8 9 10 11 12 13 14 15 16 17…" at bounding box center [584, 350] width 458 height 29
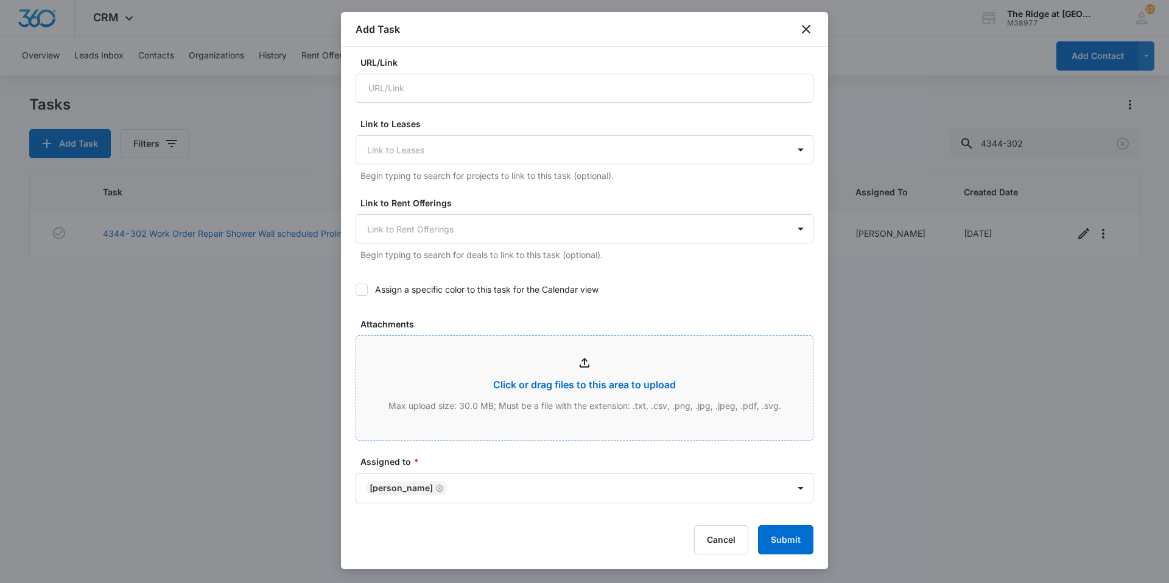
scroll to position [122, 0]
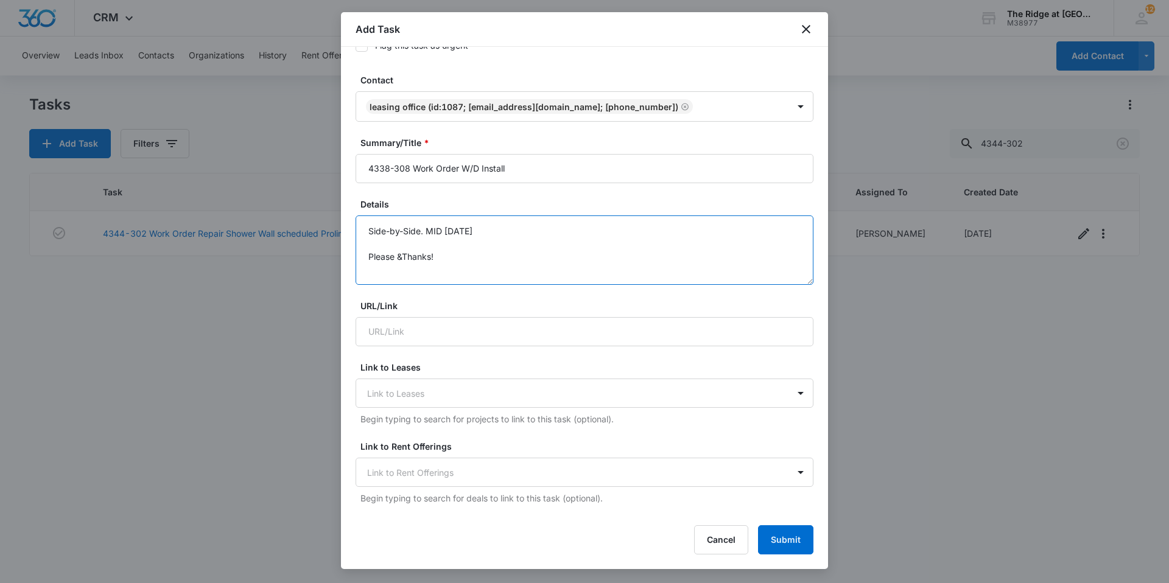
click at [403, 255] on textarea "Side-by-Side. MID [DATE] Please &Thanks!" at bounding box center [584, 249] width 458 height 69
click at [545, 259] on textarea "Side-by-Side. MID [DATE] Please & Thanks!" at bounding box center [584, 249] width 458 height 69
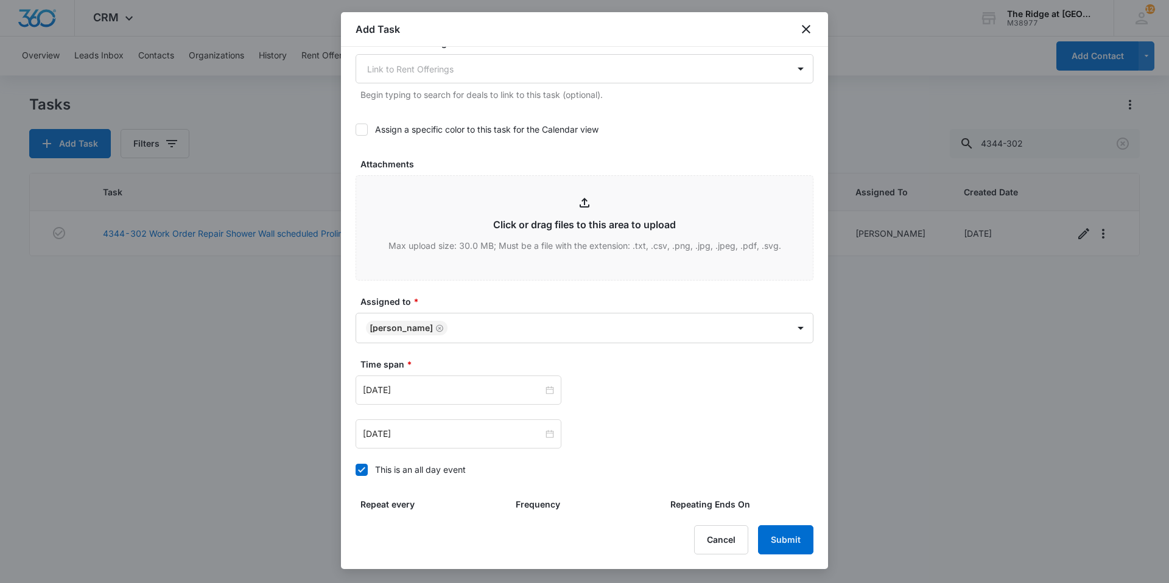
scroll to position [660, 0]
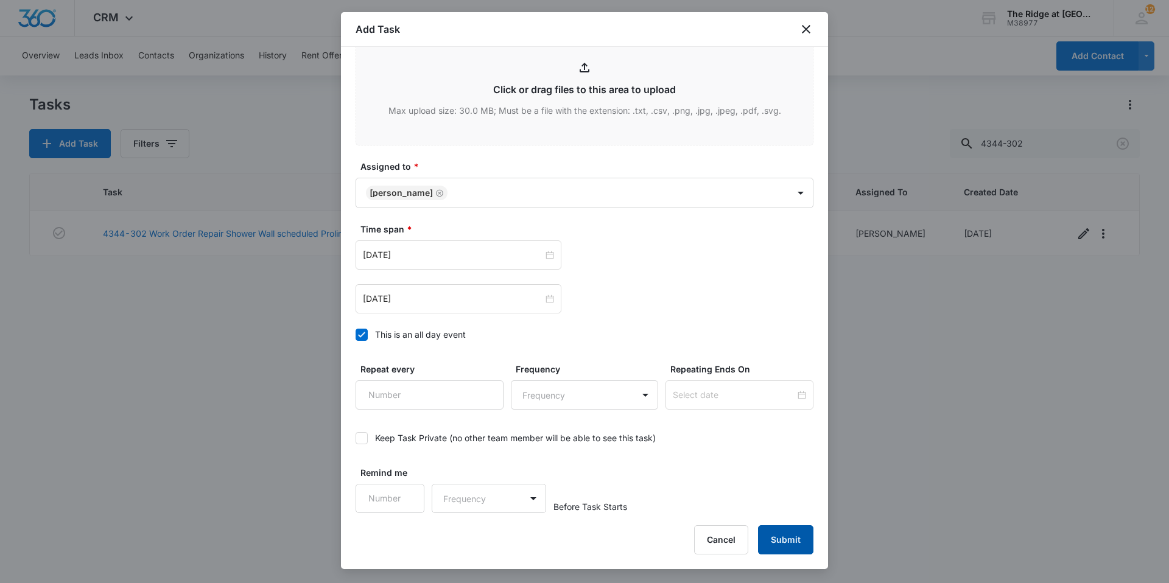
type textarea "Side-by-Side. MID [DATE] Please & Thanks!"
click at [778, 532] on button "Submit" at bounding box center [785, 539] width 55 height 29
